Goal: Transaction & Acquisition: Purchase product/service

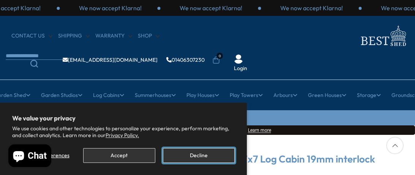
click at [191, 154] on button "Decline" at bounding box center [199, 155] width 72 height 15
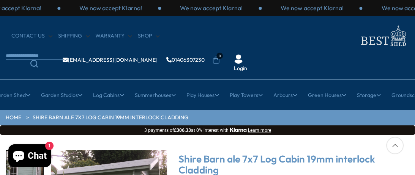
click at [395, 145] on div at bounding box center [394, 145] width 17 height 17
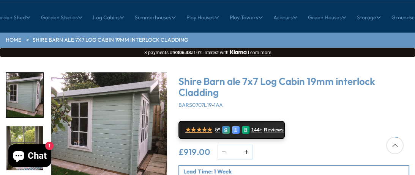
scroll to position [80, 0]
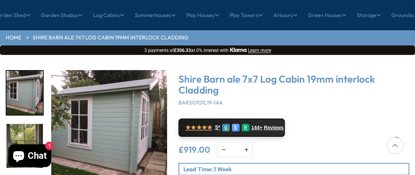
click at [111, 132] on img "1 / 11" at bounding box center [109, 128] width 116 height 116
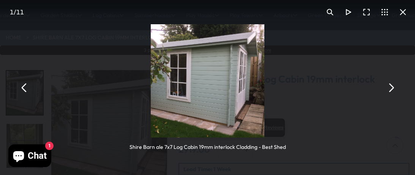
click at [392, 87] on button "You can close this modal content with the ESC key" at bounding box center [390, 88] width 18 height 18
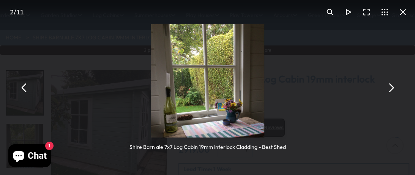
click at [392, 87] on button "You can close this modal content with the ESC key" at bounding box center [390, 88] width 18 height 18
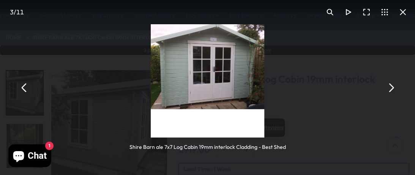
click at [392, 87] on button "You can close this modal content with the ESC key" at bounding box center [390, 88] width 18 height 18
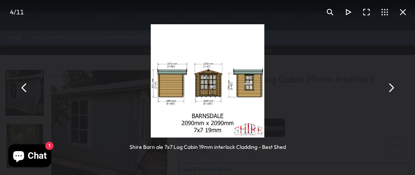
click at [392, 87] on button "You can close this modal content with the ESC key" at bounding box center [390, 88] width 18 height 18
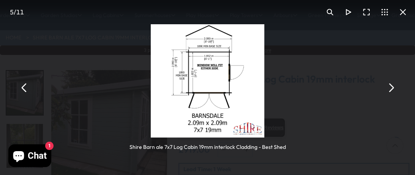
click at [392, 87] on button "You can close this modal content with the ESC key" at bounding box center [390, 88] width 18 height 18
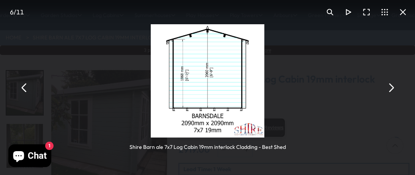
click at [392, 87] on button "You can close this modal content with the ESC key" at bounding box center [390, 88] width 18 height 18
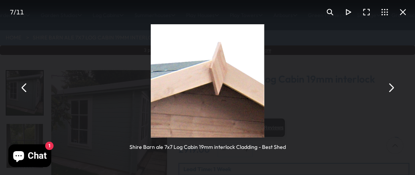
click at [392, 87] on button "You can close this modal content with the ESC key" at bounding box center [390, 88] width 18 height 18
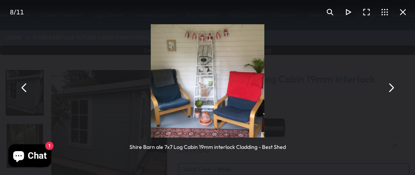
click at [392, 87] on button "You can close this modal content with the ESC key" at bounding box center [390, 88] width 18 height 18
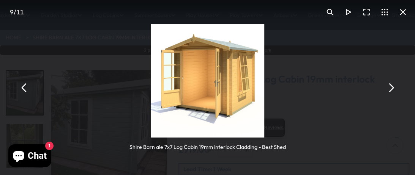
click at [392, 87] on button "You can close this modal content with the ESC key" at bounding box center [390, 88] width 18 height 18
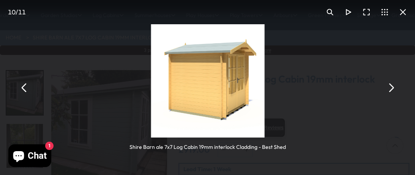
click at [392, 87] on button "You can close this modal content with the ESC key" at bounding box center [390, 88] width 18 height 18
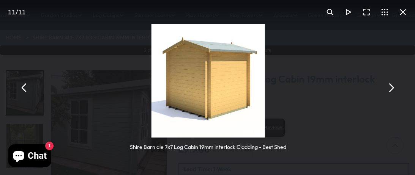
click at [392, 87] on button "You can close this modal content with the ESC key" at bounding box center [390, 88] width 18 height 18
